Goal: Task Accomplishment & Management: Complete application form

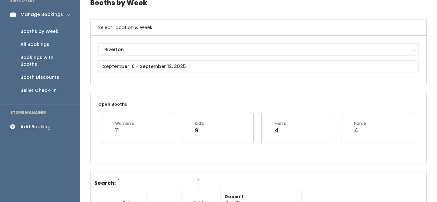
scroll to position [36, 0]
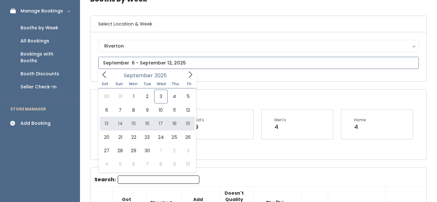
type input "September 13 to September 19"
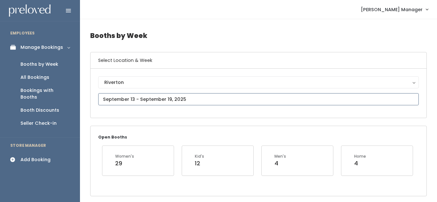
click at [176, 99] on input "text" at bounding box center [258, 99] width 320 height 12
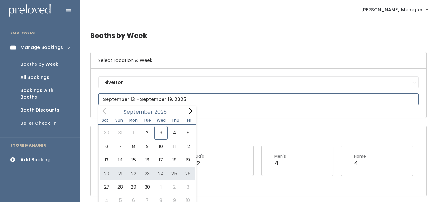
type input "September 20 to September 26"
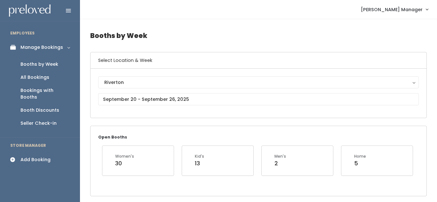
click at [20, 157] on div "Add Booking" at bounding box center [35, 160] width 30 height 7
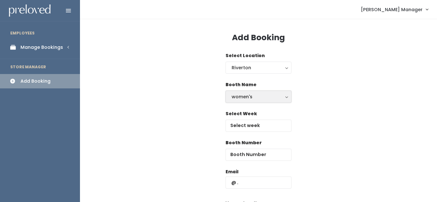
click at [271, 98] on div "women's" at bounding box center [259, 96] width 54 height 7
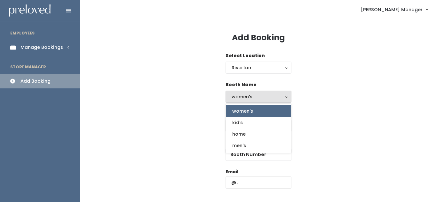
click at [259, 112] on link "women's" at bounding box center [258, 112] width 65 height 12
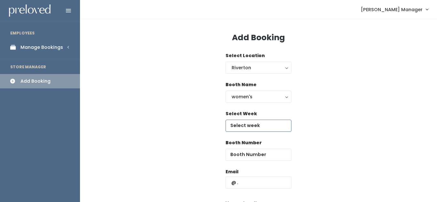
click at [256, 123] on input "text" at bounding box center [258, 126] width 66 height 12
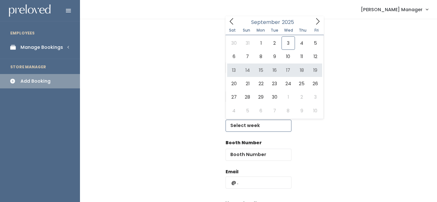
type input "September 13 to September 19"
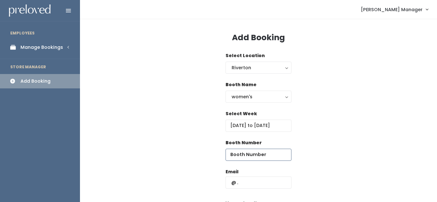
click at [256, 154] on input "number" at bounding box center [258, 155] width 66 height 12
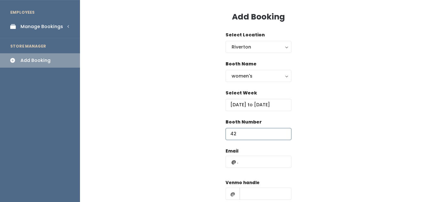
scroll to position [22, 0]
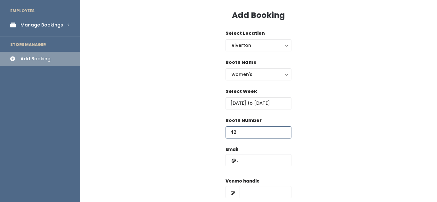
type input "42"
click at [257, 165] on input "text" at bounding box center [258, 160] width 66 height 12
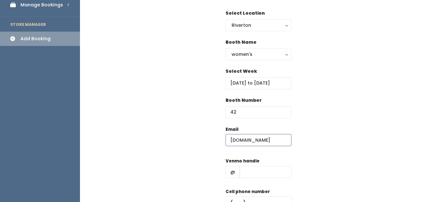
scroll to position [43, 0]
type input "wvaroz2gmail.com"
click at [260, 176] on input "text" at bounding box center [266, 172] width 52 height 12
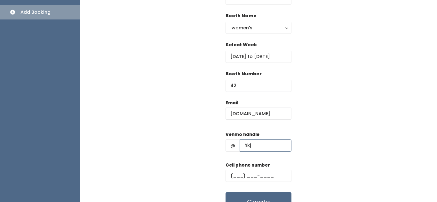
scroll to position [72, 0]
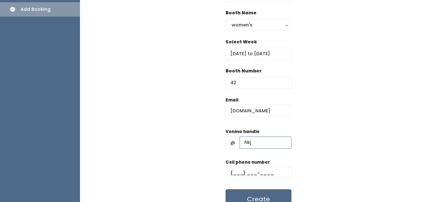
type input "hkj"
click at [253, 175] on input "text" at bounding box center [258, 173] width 66 height 12
type input "(898) 908-0989"
click at [255, 195] on button "Create" at bounding box center [258, 200] width 66 height 20
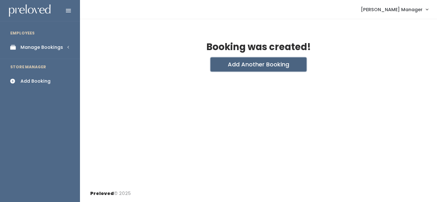
click at [257, 66] on button "Add Another Booking" at bounding box center [258, 65] width 96 height 14
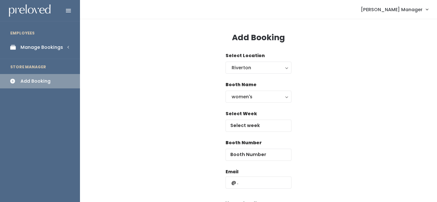
scroll to position [12, 0]
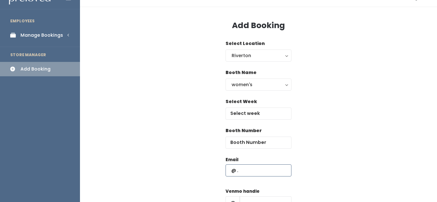
click at [241, 174] on input "text" at bounding box center [258, 171] width 66 height 12
click at [249, 171] on input "wvaroz2gmail.com" at bounding box center [258, 171] width 66 height 12
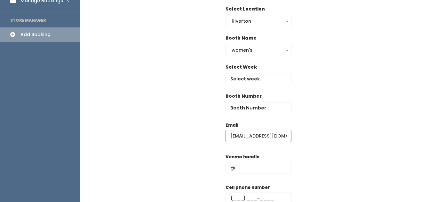
scroll to position [48, 0]
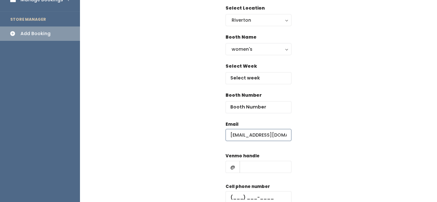
type input "wvaroz@jgmail.com"
click at [252, 165] on input "text" at bounding box center [266, 167] width 52 height 12
type input "ijkl"
click at [241, 201] on input "text" at bounding box center [258, 198] width 66 height 12
type input "(888) 888-8888"
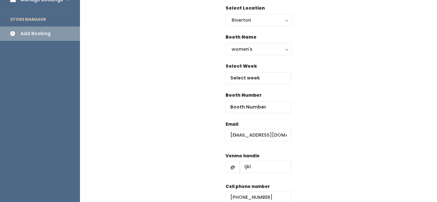
click at [255, 68] on div "Select Week" at bounding box center [258, 73] width 66 height 21
click at [255, 76] on input "text" at bounding box center [258, 78] width 66 height 12
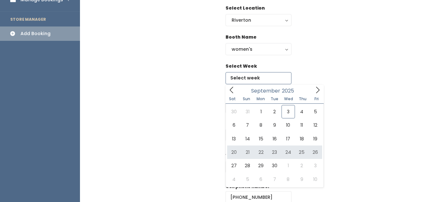
type input "September 20 to September 26"
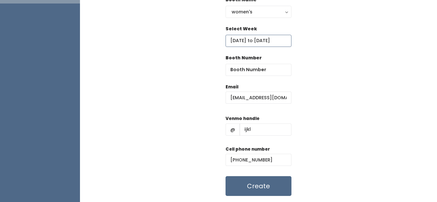
scroll to position [104, 0]
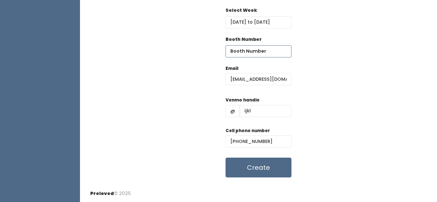
click at [257, 52] on input "number" at bounding box center [258, 51] width 66 height 12
type input "42"
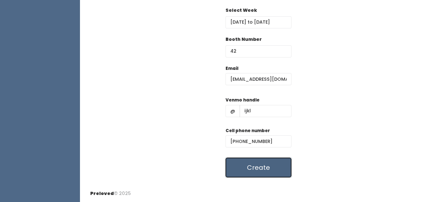
click at [262, 176] on button "Create" at bounding box center [258, 168] width 66 height 20
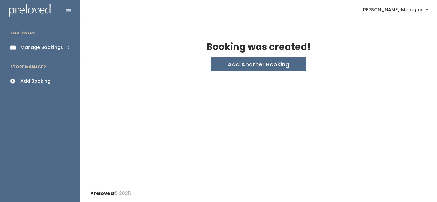
click at [30, 43] on link "Manage Bookings" at bounding box center [40, 47] width 80 height 14
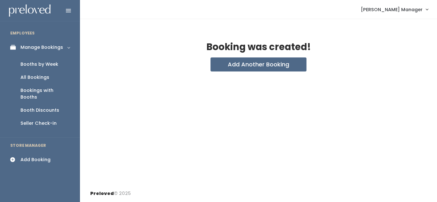
click at [35, 63] on div "Booths by Week" at bounding box center [39, 64] width 38 height 7
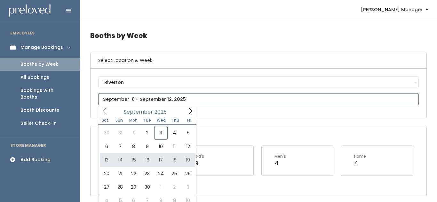
type input "September 13 to September 19"
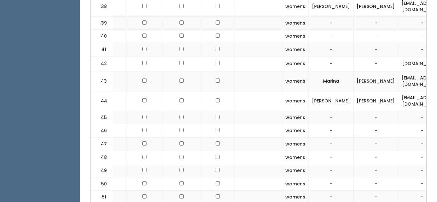
scroll to position [0, 135]
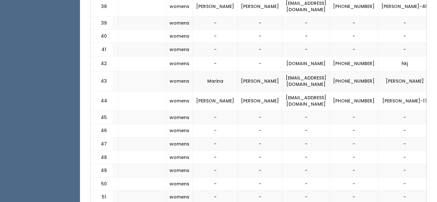
click at [437, 68] on button "button" at bounding box center [443, 64] width 8 height 8
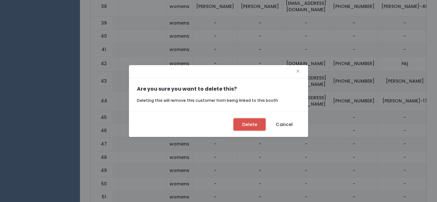
click at [241, 122] on button "Delete" at bounding box center [249, 125] width 32 height 12
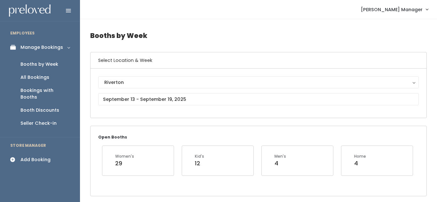
click at [26, 157] on link "Add Booking" at bounding box center [40, 160] width 80 height 14
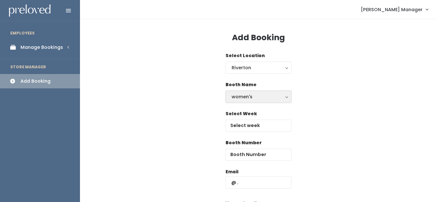
click at [246, 101] on button "women's" at bounding box center [258, 97] width 66 height 12
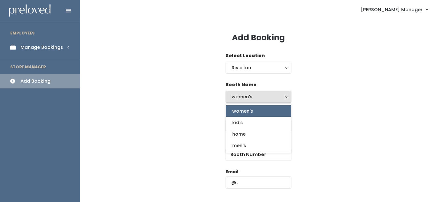
click at [326, 102] on div "Booth Name women's kid's home men's women's women's kid's home men's" at bounding box center [258, 96] width 336 height 29
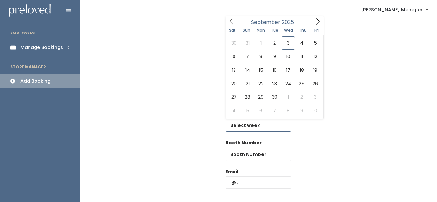
click at [254, 128] on input "text" at bounding box center [258, 126] width 66 height 12
type input "September 13 to September 19"
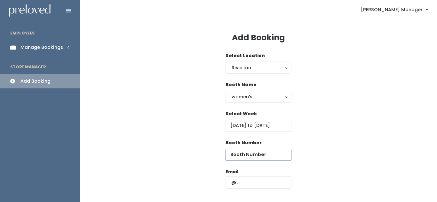
click at [248, 153] on input "number" at bounding box center [258, 155] width 66 height 12
type input "42"
click at [252, 186] on input "text" at bounding box center [258, 183] width 66 height 12
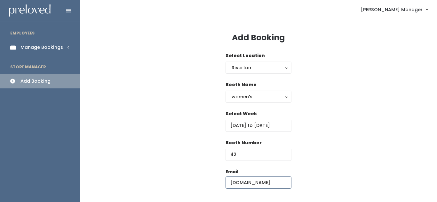
click at [251, 185] on input "wvaroz2gmail.com" at bounding box center [258, 183] width 66 height 12
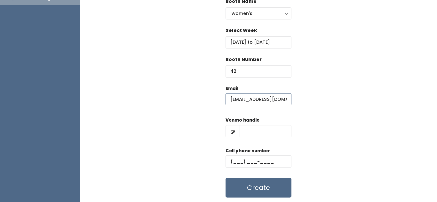
scroll to position [88, 0]
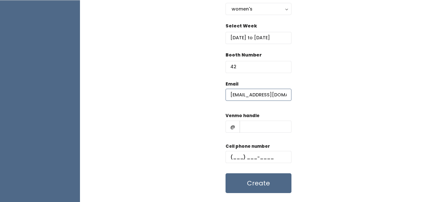
type input "[EMAIL_ADDRESS][DOMAIN_NAME]"
click at [252, 130] on input "text" at bounding box center [266, 127] width 52 height 12
type input "hkjh"
click at [240, 161] on input "text" at bounding box center [258, 157] width 66 height 12
type input "[PHONE_NUMBER]"
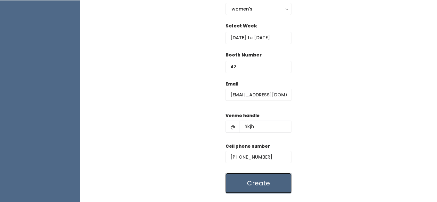
click at [241, 190] on button "Create" at bounding box center [258, 184] width 66 height 20
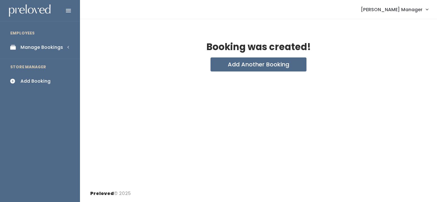
click at [41, 48] on div "Manage Bookings" at bounding box center [41, 47] width 43 height 7
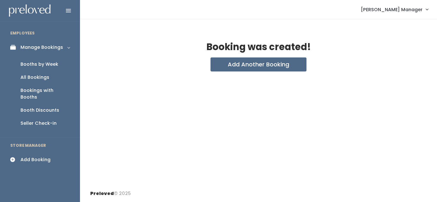
click at [38, 61] on div "Booths by Week" at bounding box center [39, 64] width 38 height 7
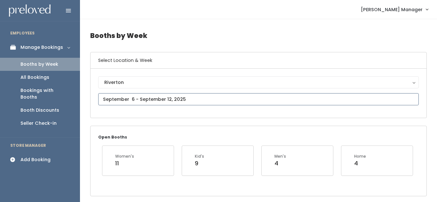
click at [194, 98] on input "text" at bounding box center [258, 99] width 320 height 12
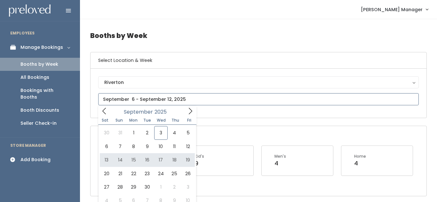
type input "September 13 to September 19"
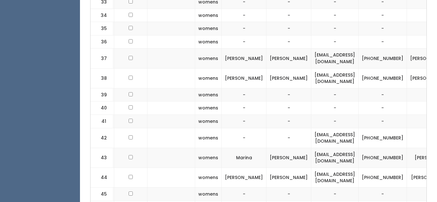
scroll to position [0, 107]
